Goal: Entertainment & Leisure: Browse casually

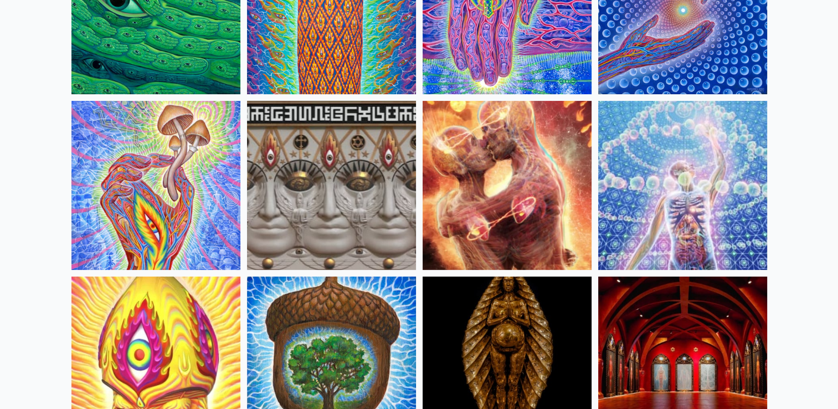
scroll to position [199, 0]
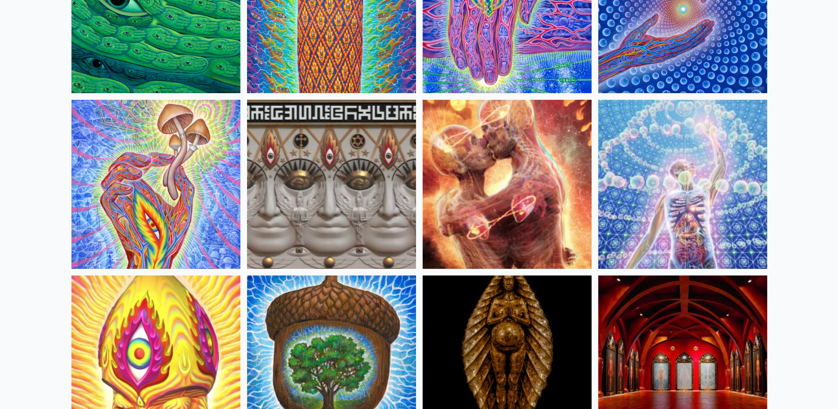
click at [206, 162] on img at bounding box center [155, 184] width 169 height 169
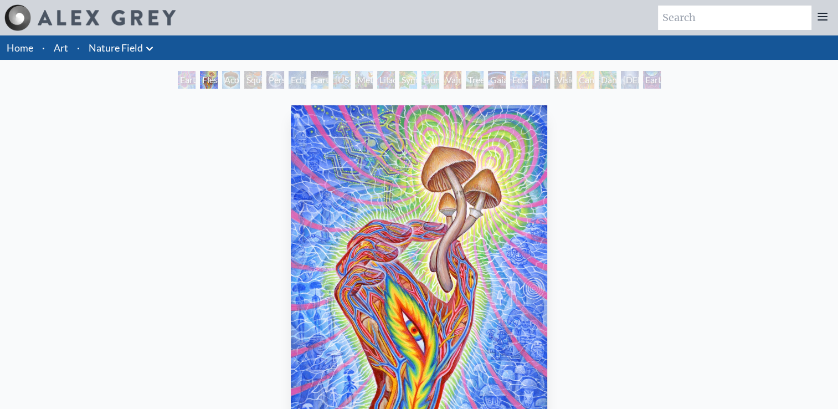
click at [470, 78] on div "Tree & Person" at bounding box center [475, 80] width 18 height 18
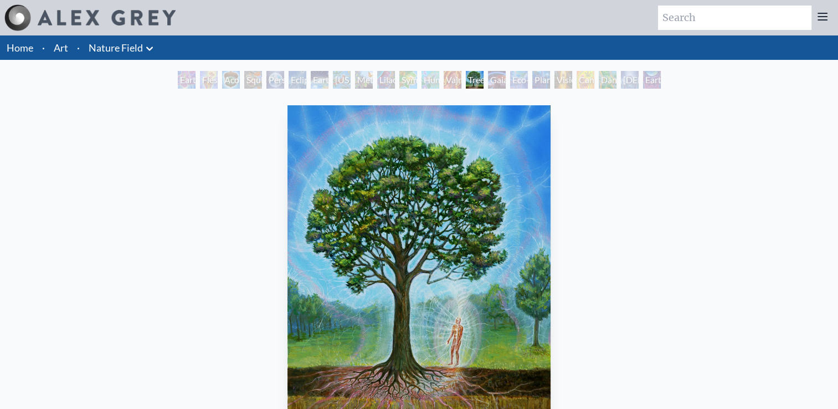
click at [512, 81] on div "Eco-Atlas" at bounding box center [519, 80] width 18 height 18
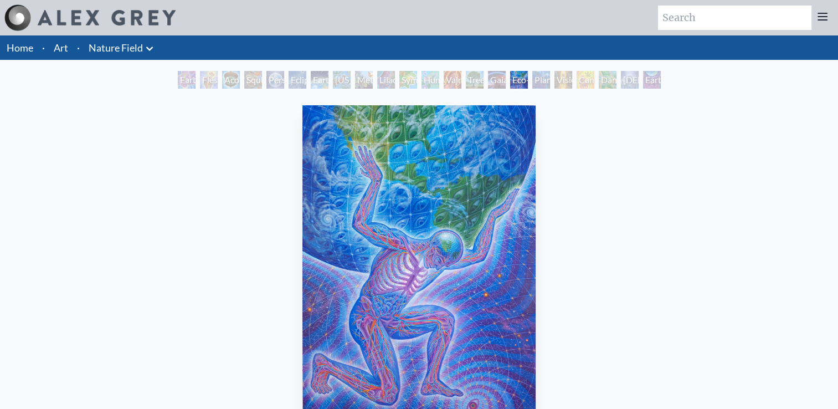
click at [547, 82] on div "Planetary Prayers" at bounding box center [541, 80] width 18 height 18
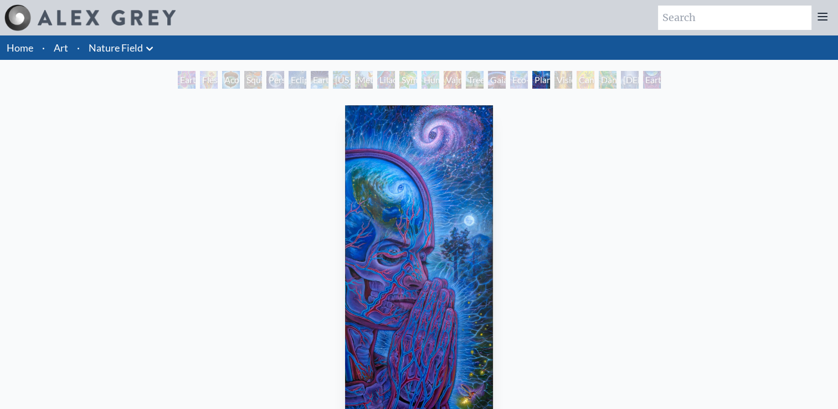
click at [594, 80] on div "Cannabis Mudra" at bounding box center [586, 80] width 18 height 18
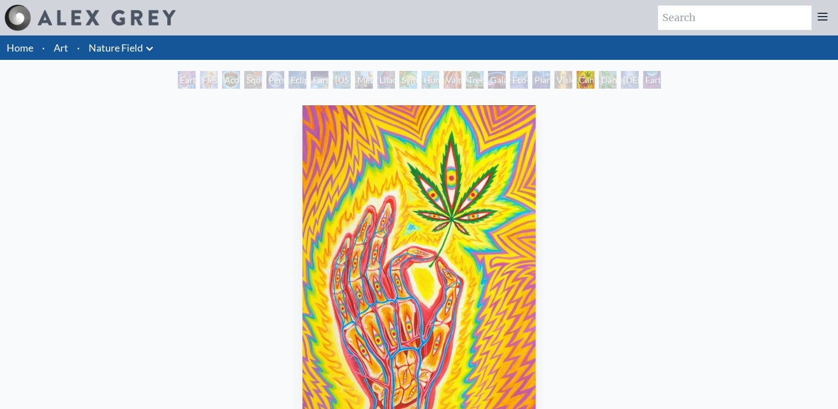
click at [632, 79] on div "[DEMOGRAPHIC_DATA] in the Ocean of Awareness" at bounding box center [630, 80] width 18 height 18
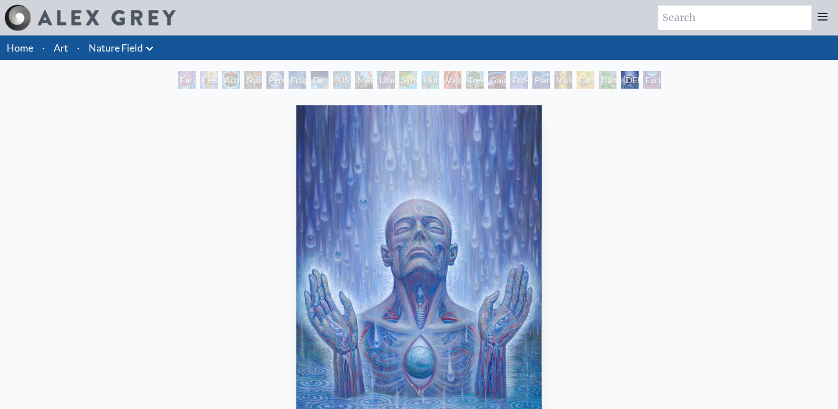
click at [541, 78] on div "Planetary Prayers" at bounding box center [541, 80] width 18 height 18
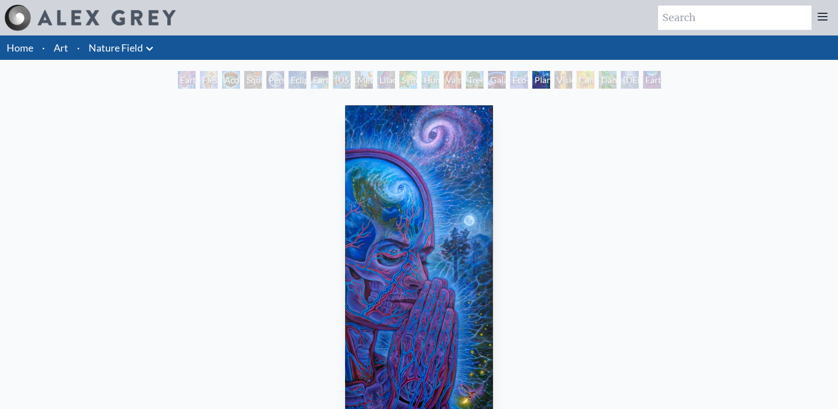
click at [583, 76] on div "Cannabis Mudra" at bounding box center [586, 80] width 18 height 18
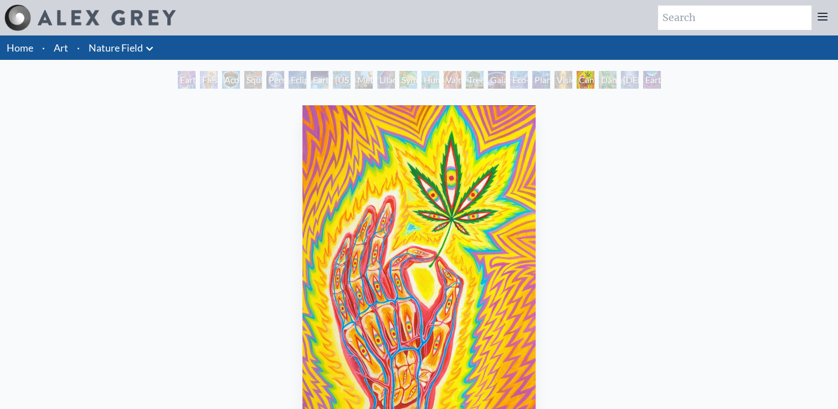
click at [649, 80] on div "Earthmind" at bounding box center [652, 80] width 18 height 18
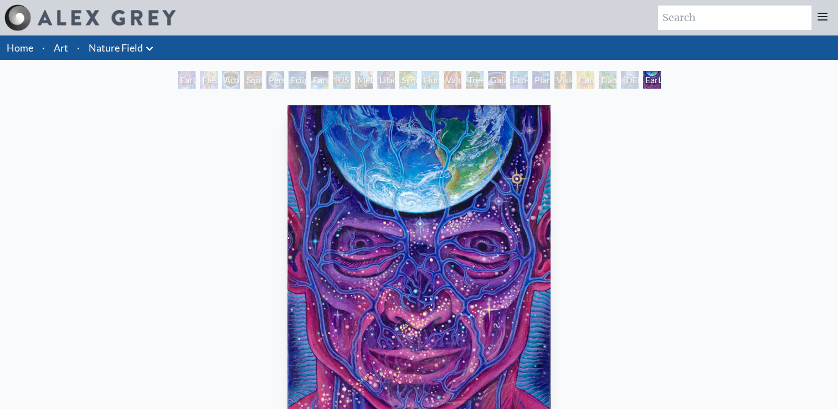
click at [621, 77] on div "[DEMOGRAPHIC_DATA] in the Ocean of Awareness" at bounding box center [630, 80] width 18 height 18
